Goal: Task Accomplishment & Management: Use online tool/utility

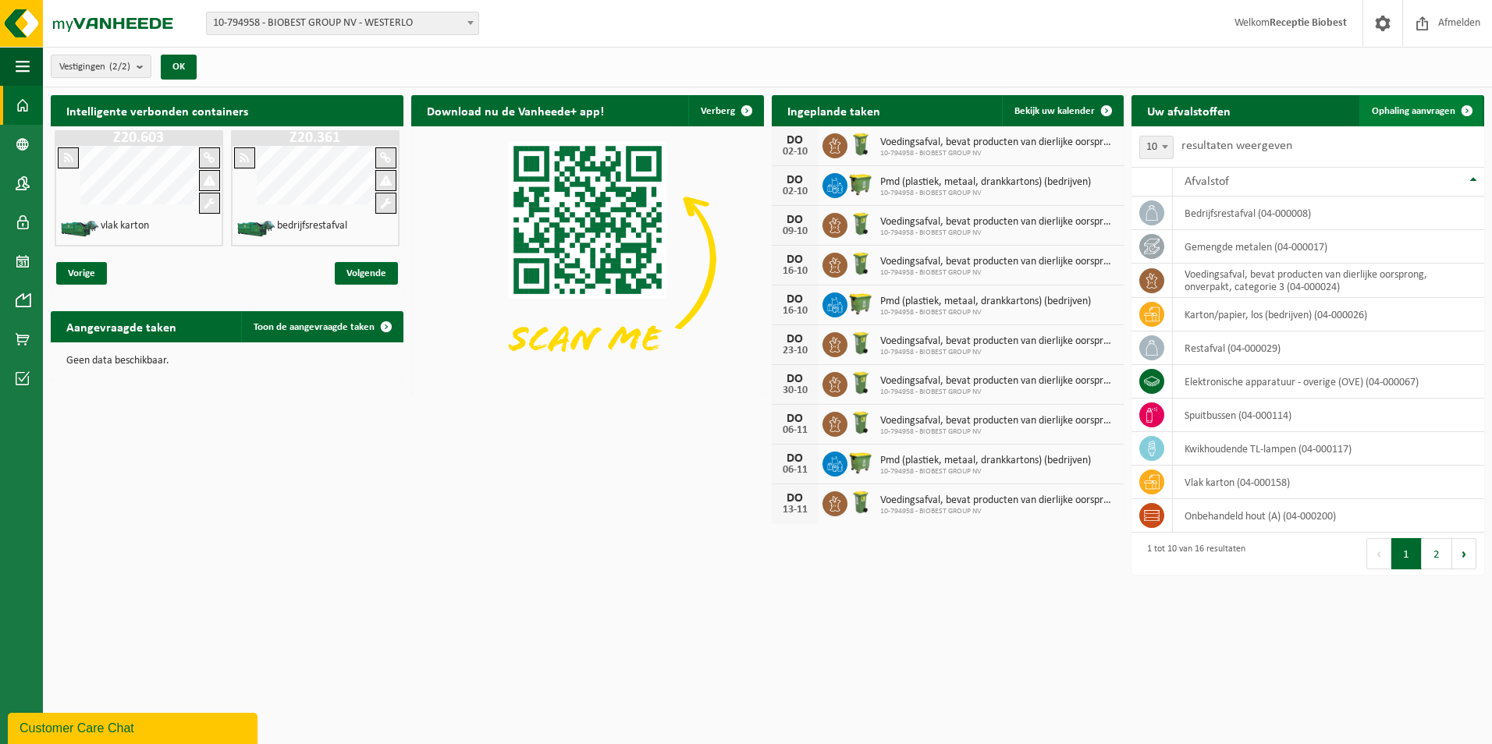
click at [1464, 110] on span at bounding box center [1466, 110] width 31 height 31
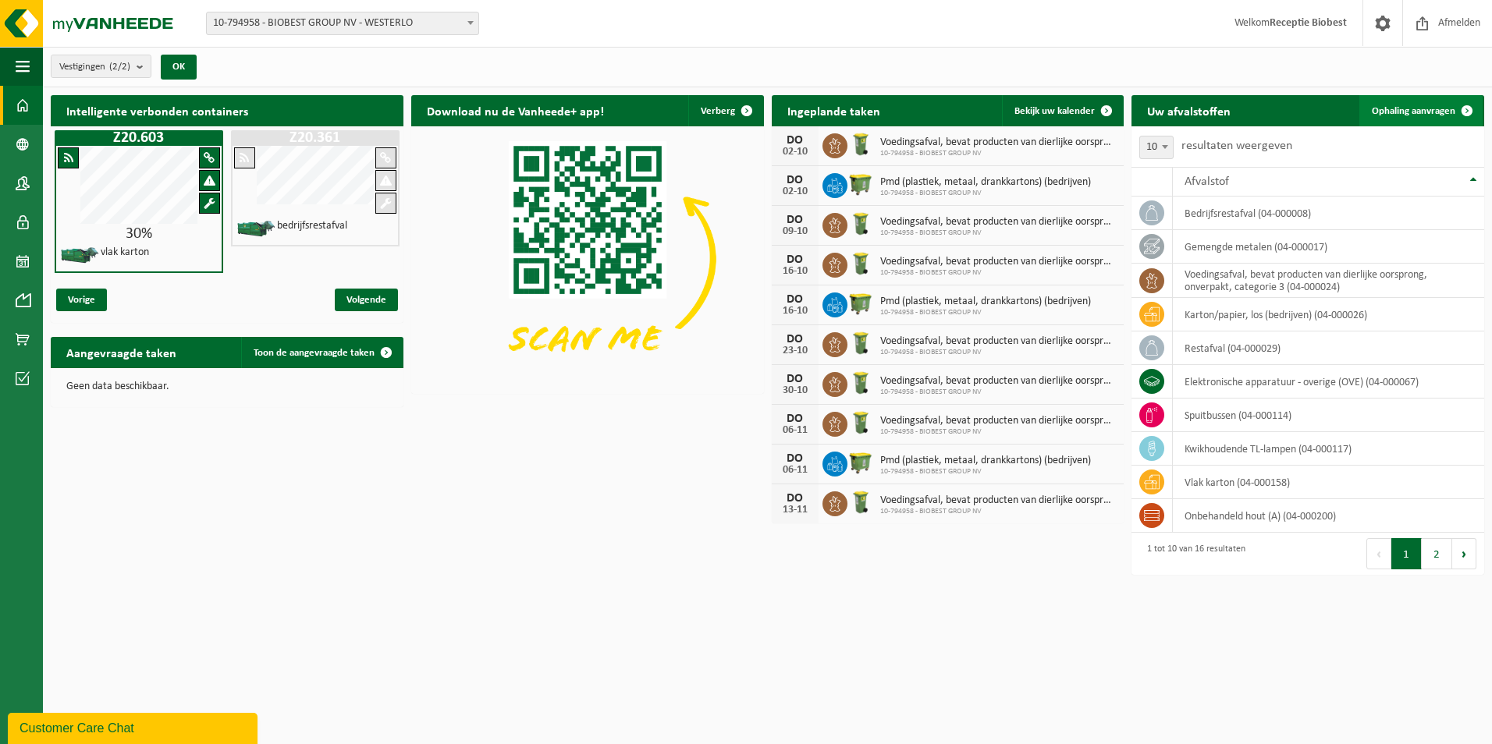
click at [1464, 110] on span at bounding box center [1466, 110] width 31 height 31
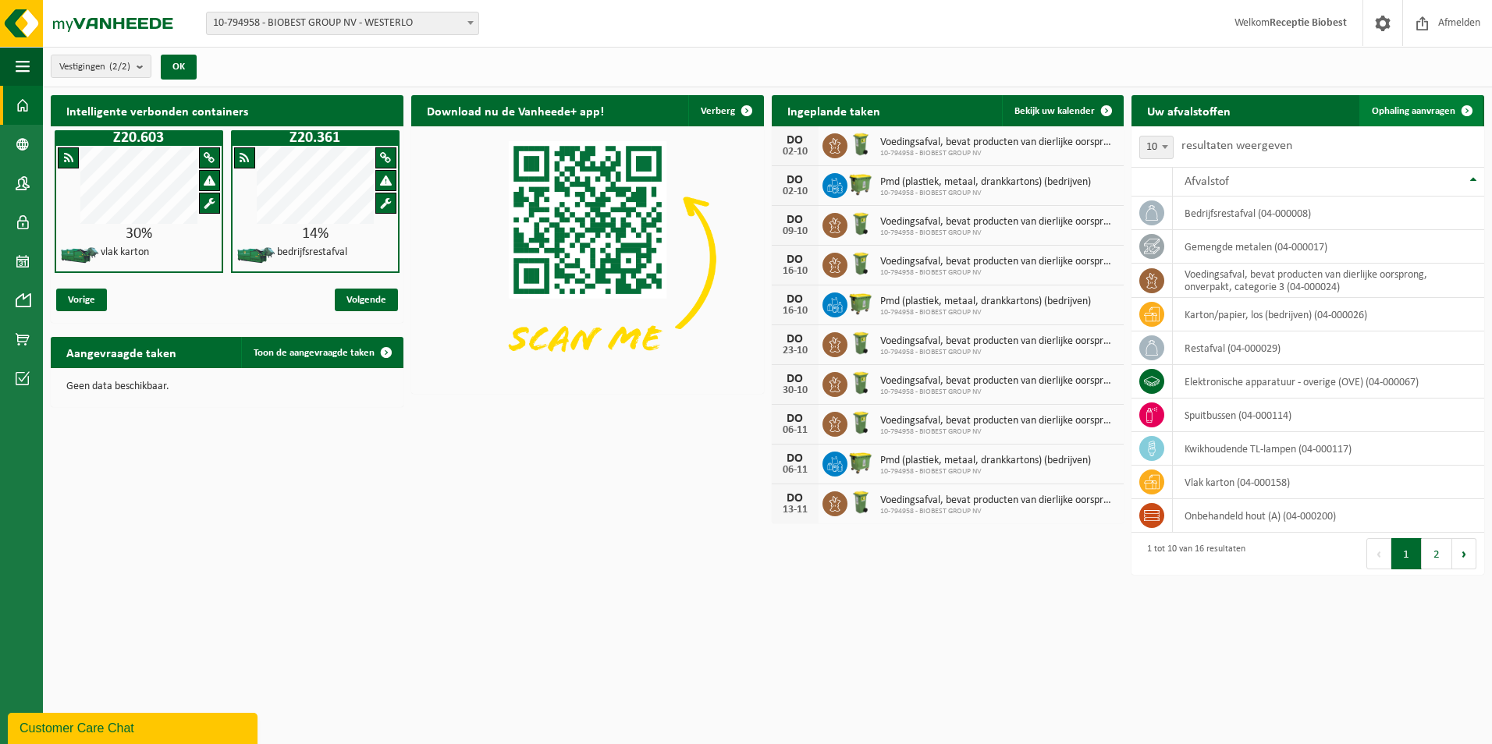
click at [1466, 112] on span at bounding box center [1466, 110] width 31 height 31
click at [1467, 110] on span at bounding box center [1466, 110] width 31 height 31
click at [1415, 110] on span "Ophaling aanvragen" at bounding box center [1413, 111] width 83 height 10
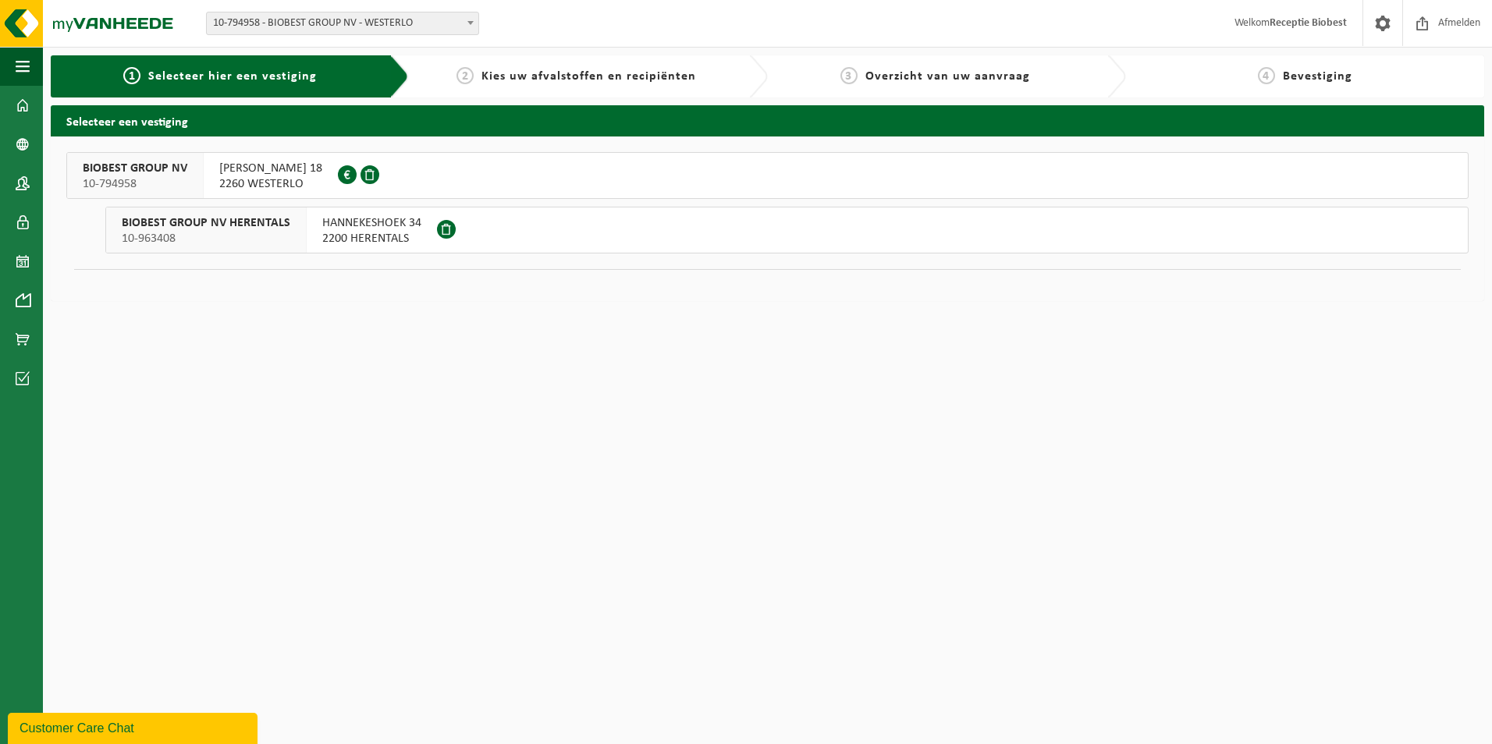
click at [223, 191] on span "2260 WESTERLO" at bounding box center [270, 184] width 103 height 16
